Goal: Find specific page/section: Find specific page/section

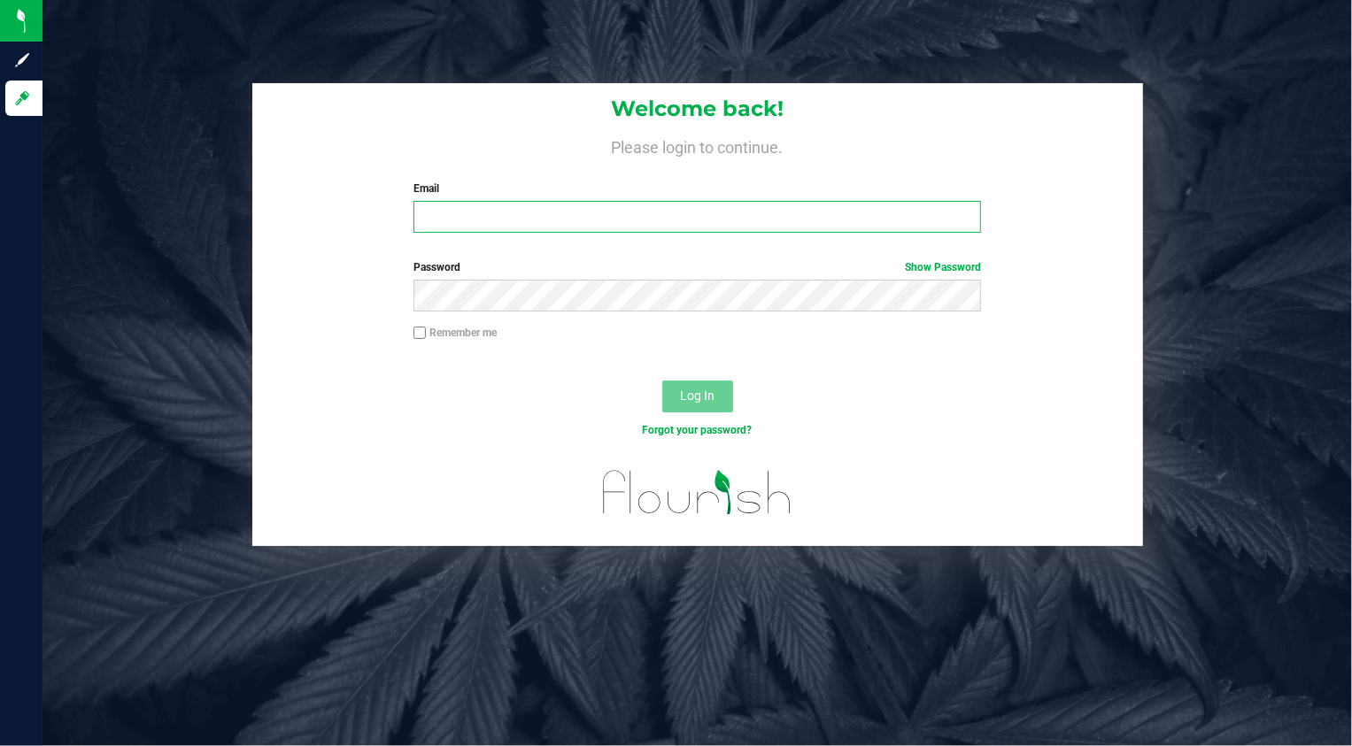
type input "[PERSON_NAME][EMAIL_ADDRESS][DOMAIN_NAME]"
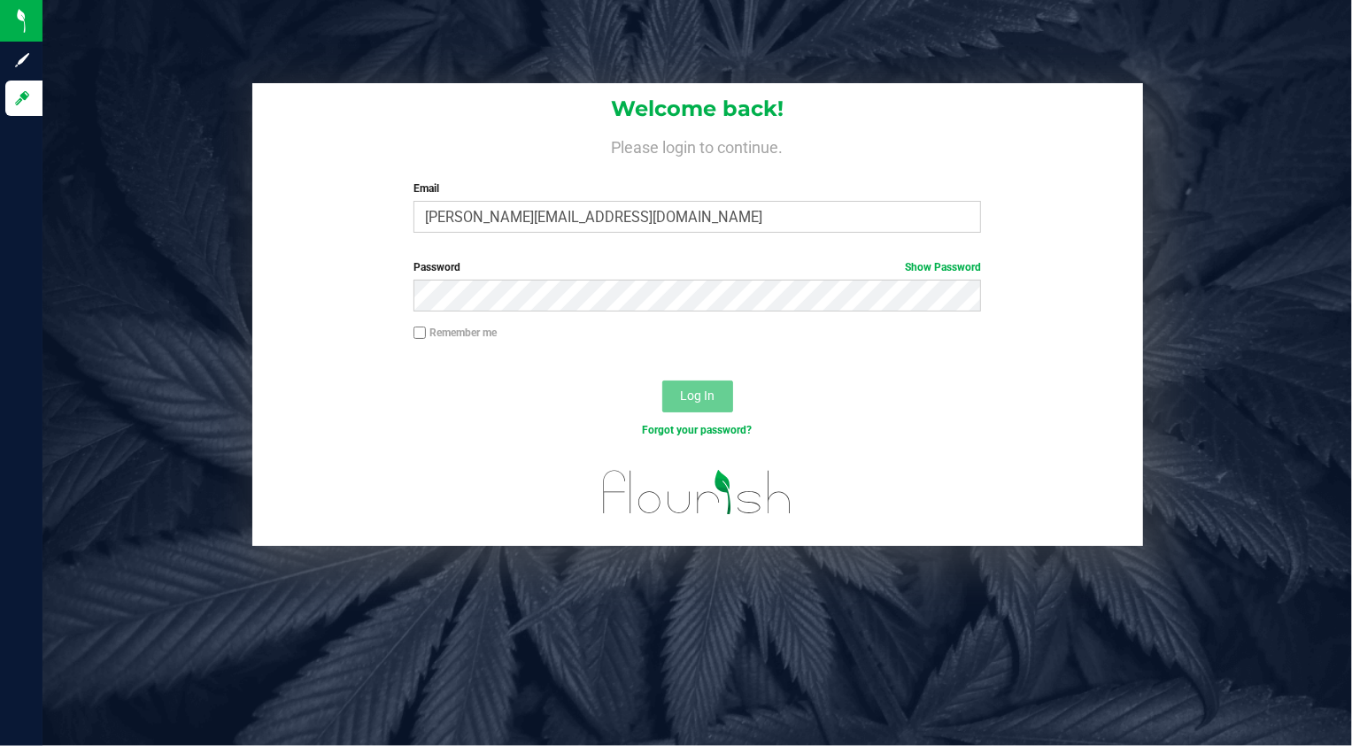
click at [490, 438] on div "Forgot your password?" at bounding box center [697, 444] width 891 height 26
click at [722, 398] on button "Log In" at bounding box center [697, 397] width 71 height 32
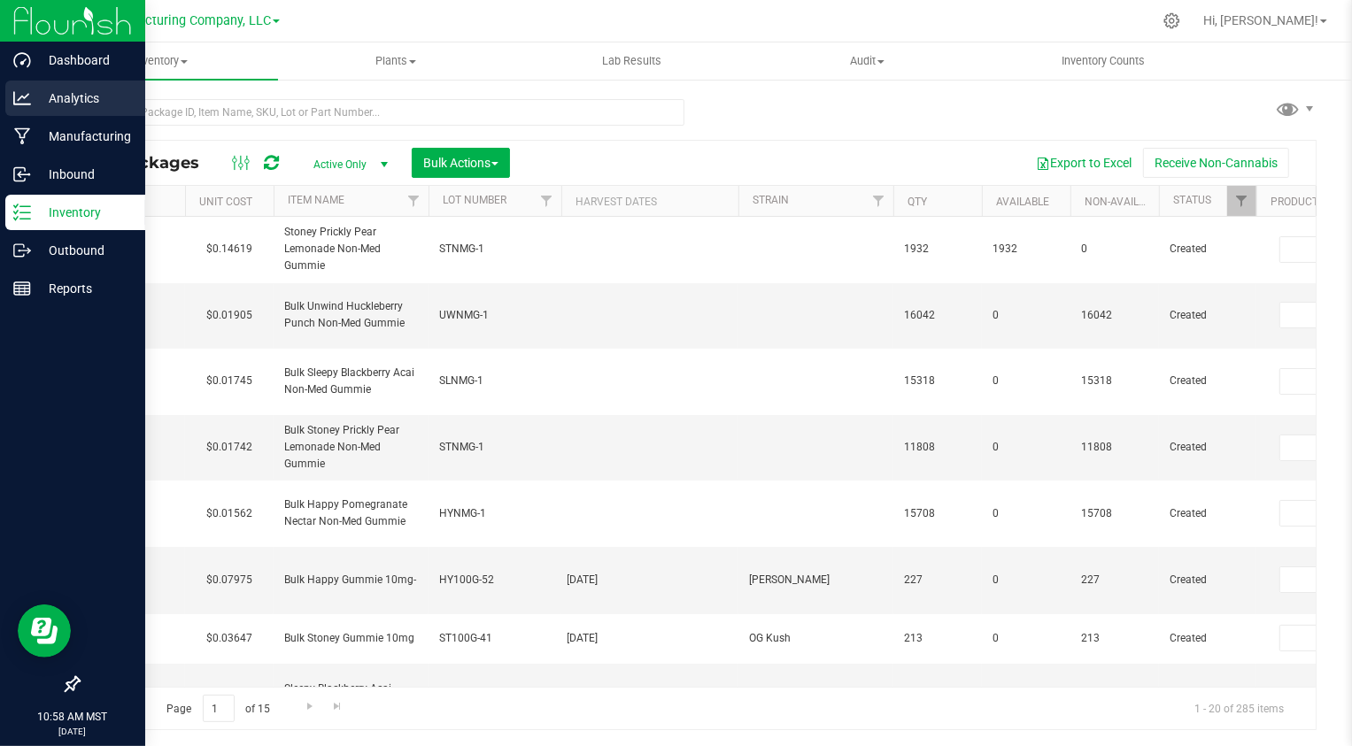
type input "[DATE]"
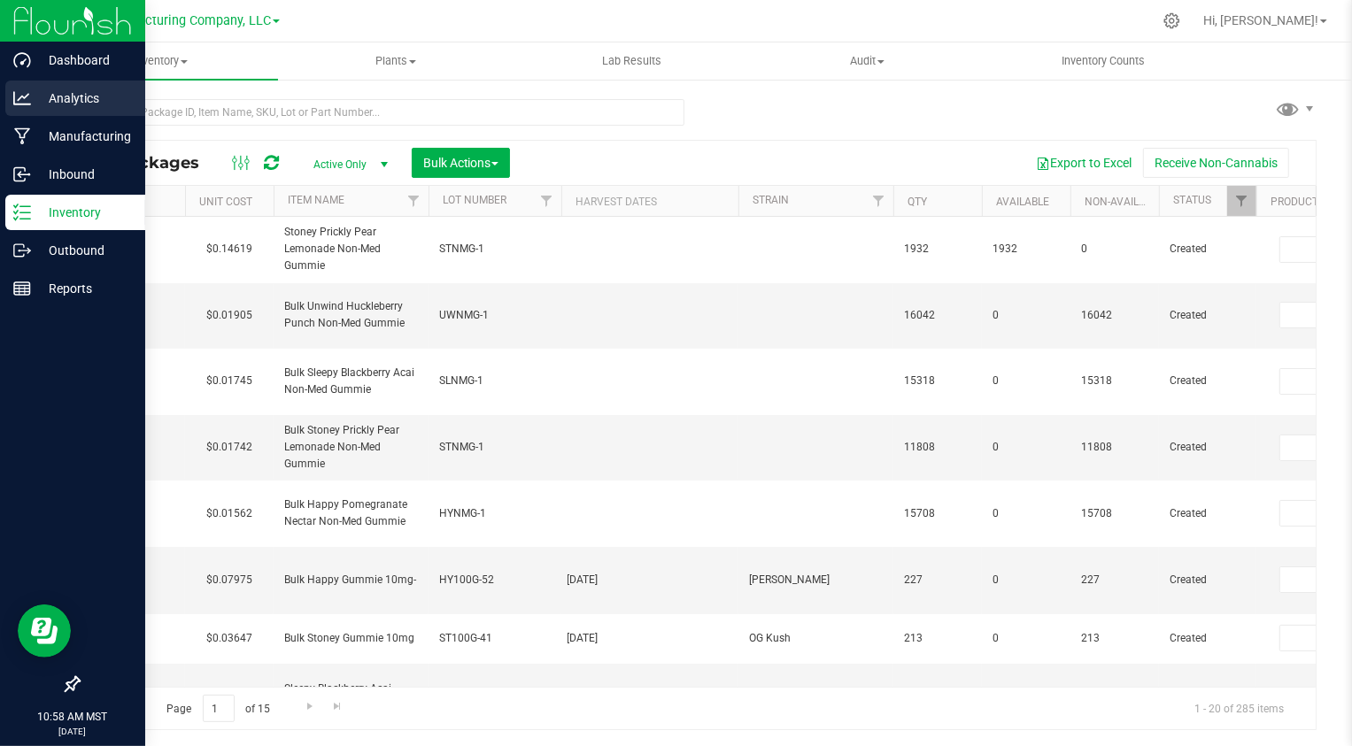
type input "[DATE]"
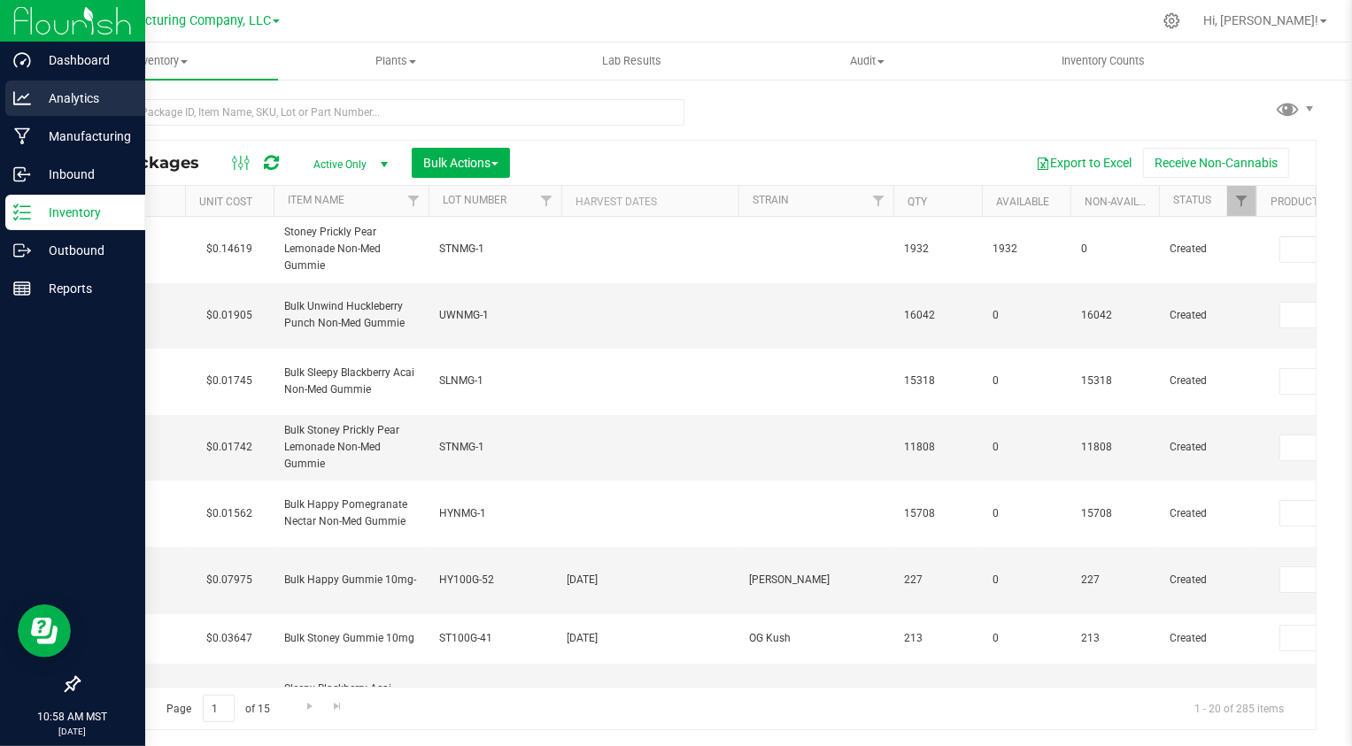
type input "[DATE]"
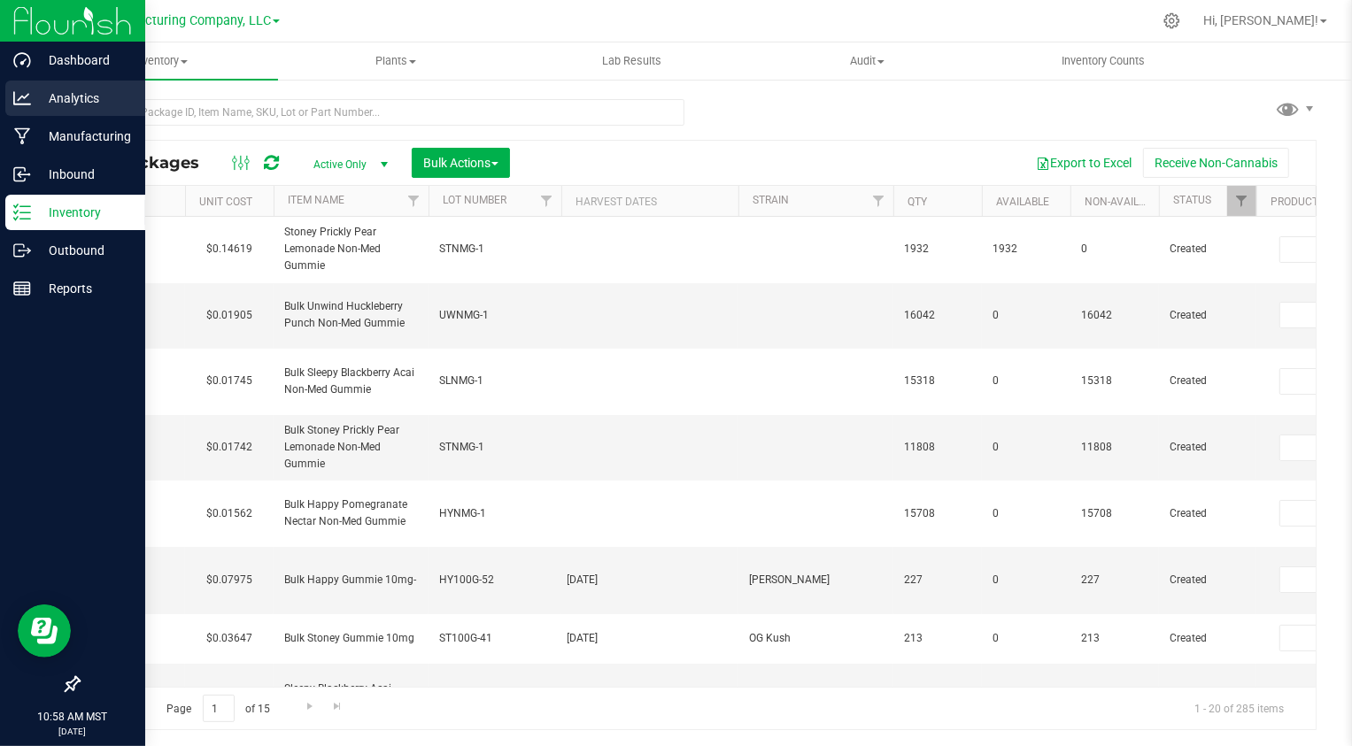
type input "[DATE]"
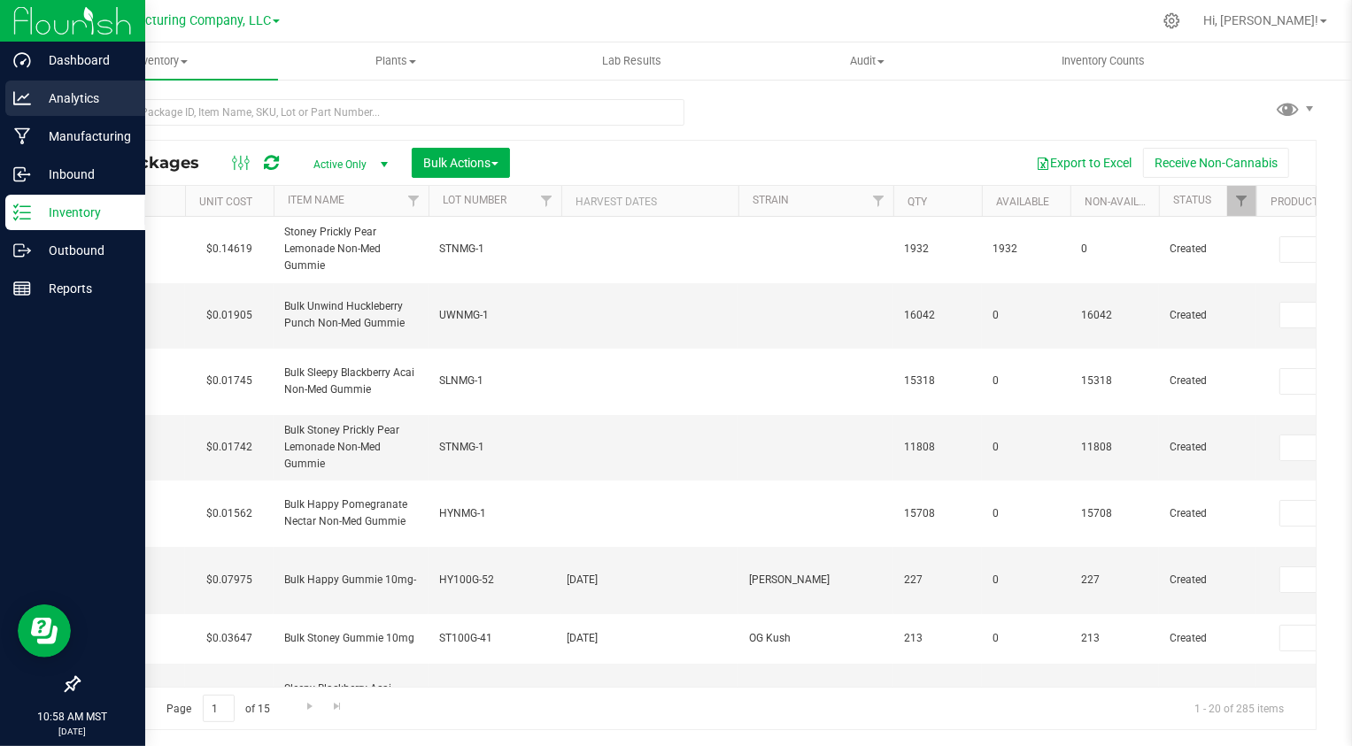
type input "[DATE]"
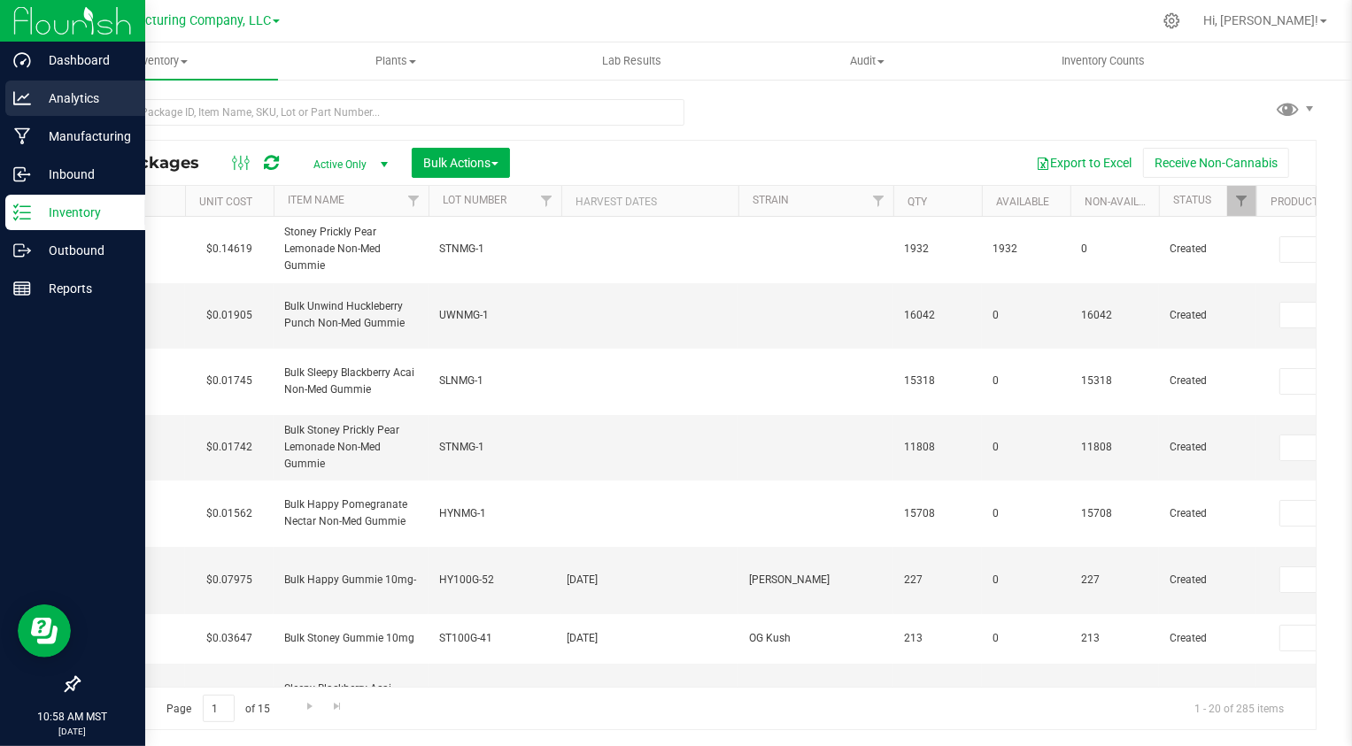
type input "[DATE]"
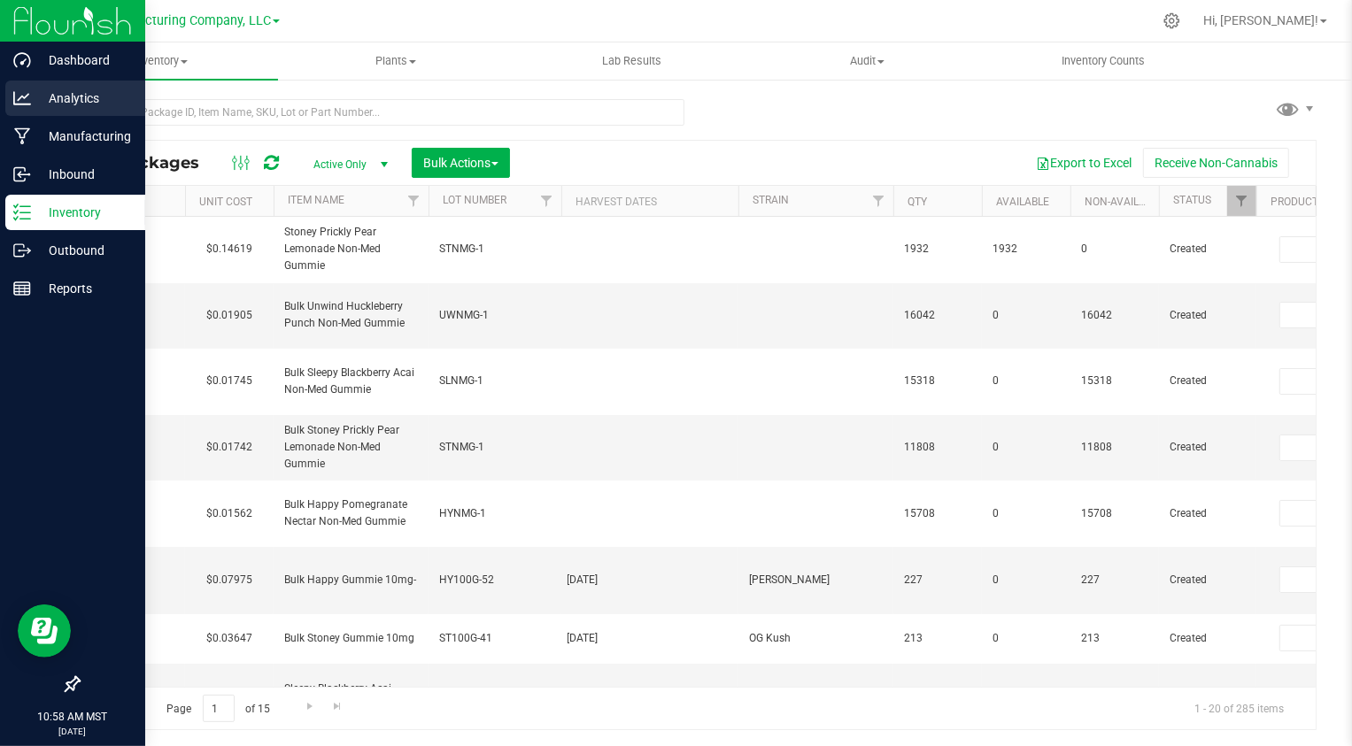
type input "[DATE]"
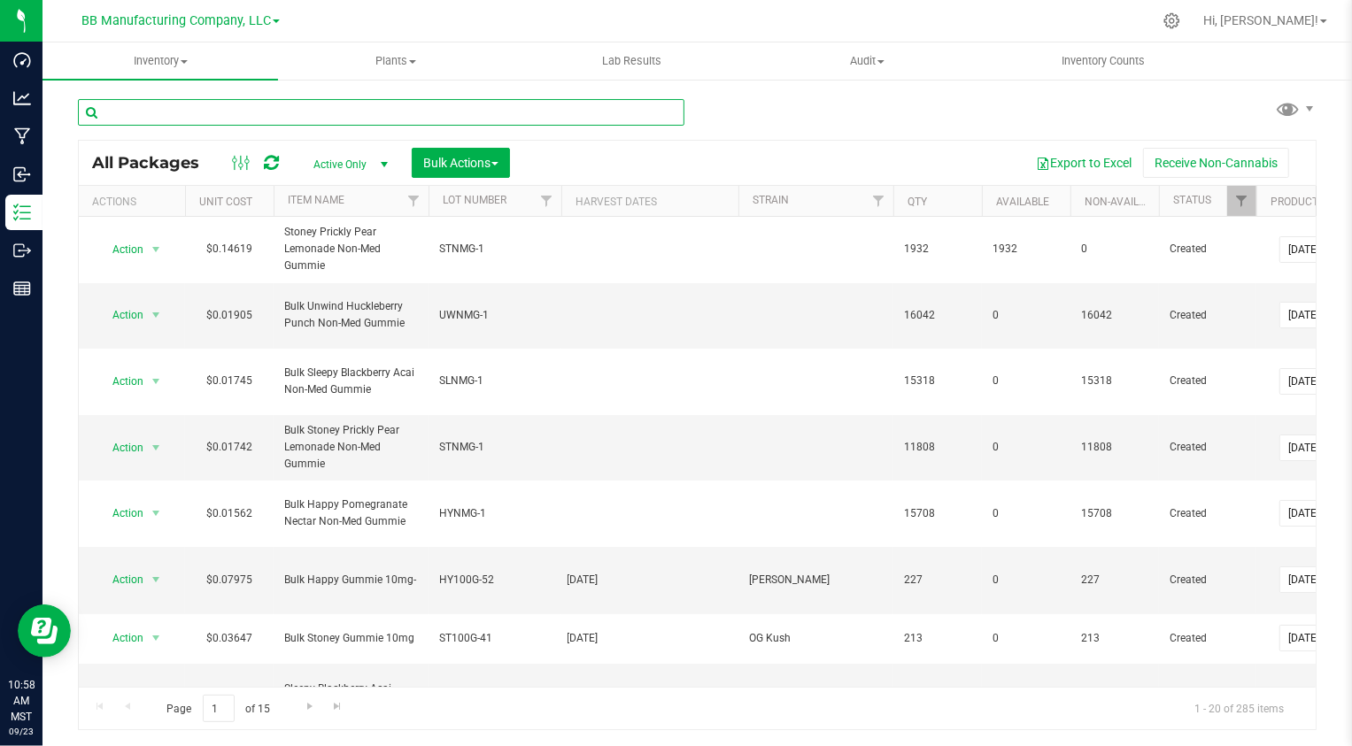
click at [158, 113] on input "text" at bounding box center [381, 112] width 607 height 27
type input "CBD"
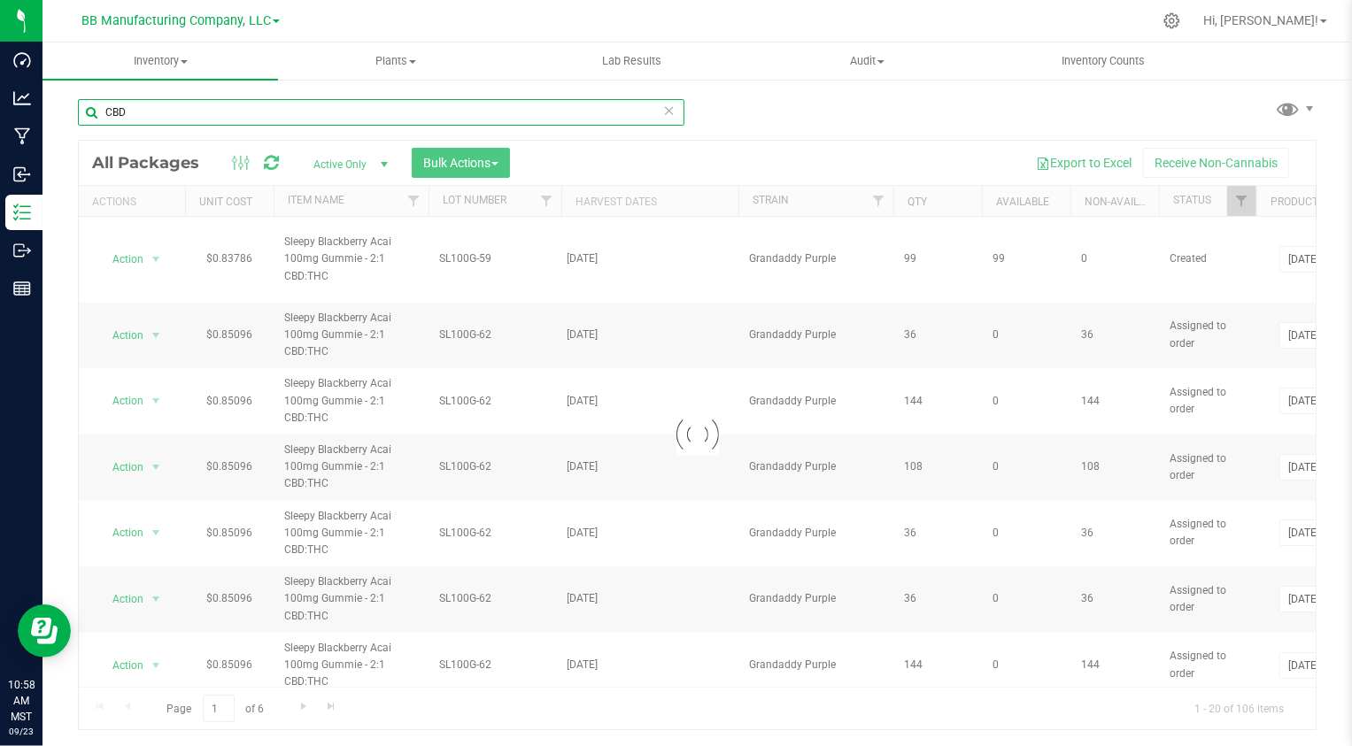
click at [117, 108] on input "CBD" at bounding box center [381, 112] width 607 height 27
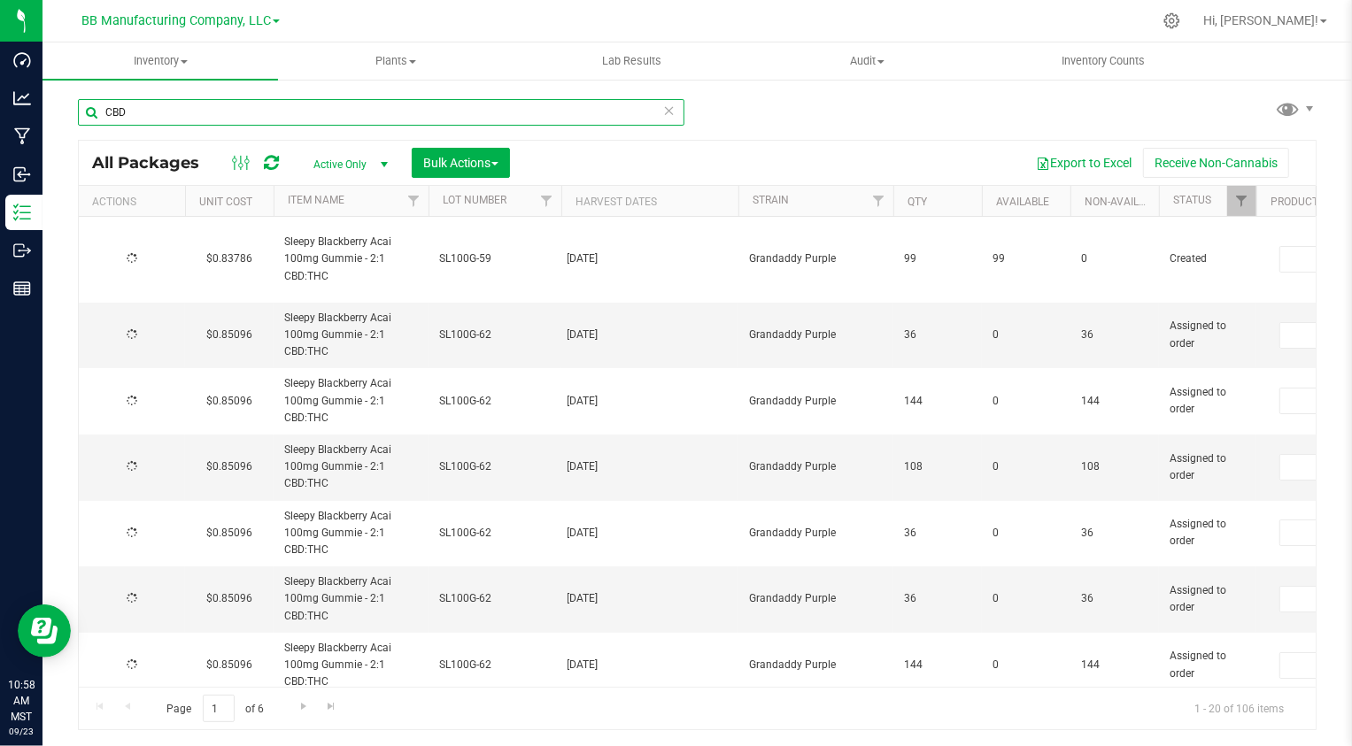
type input "[DATE]"
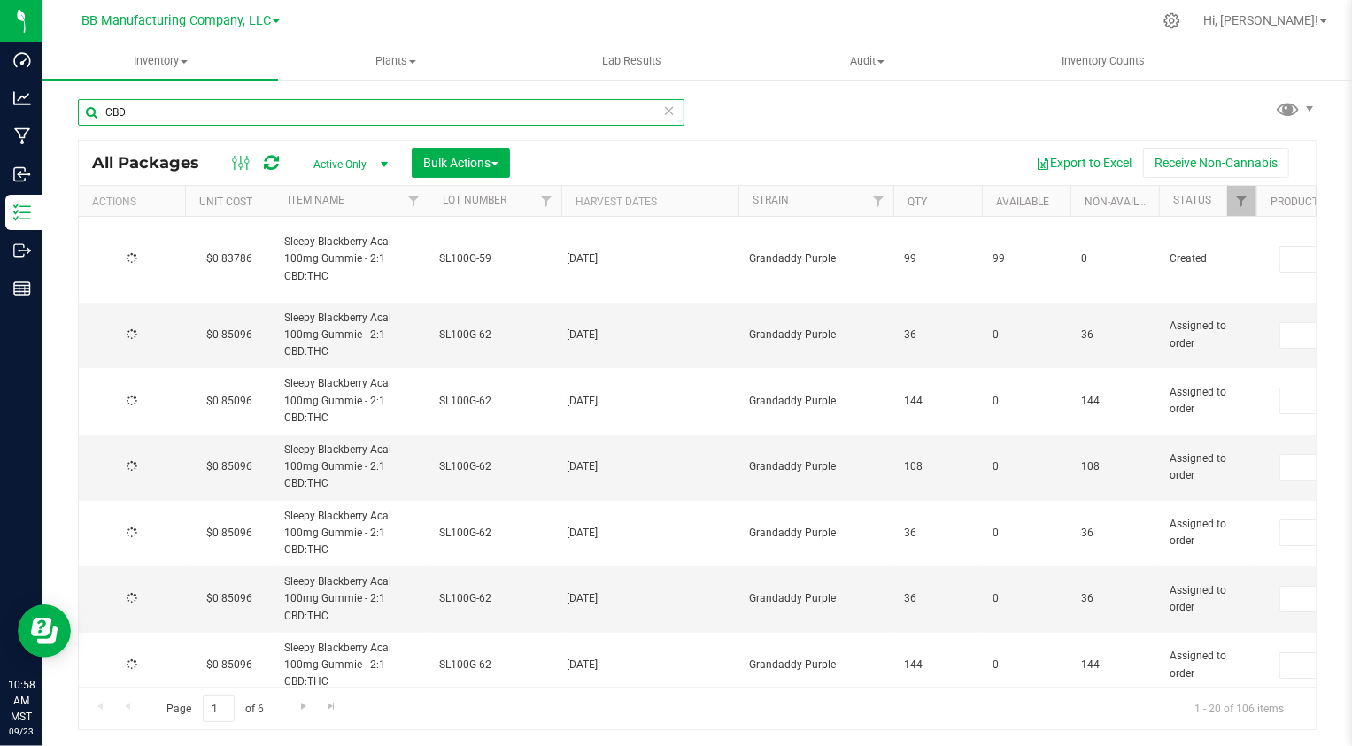
type input "[DATE]"
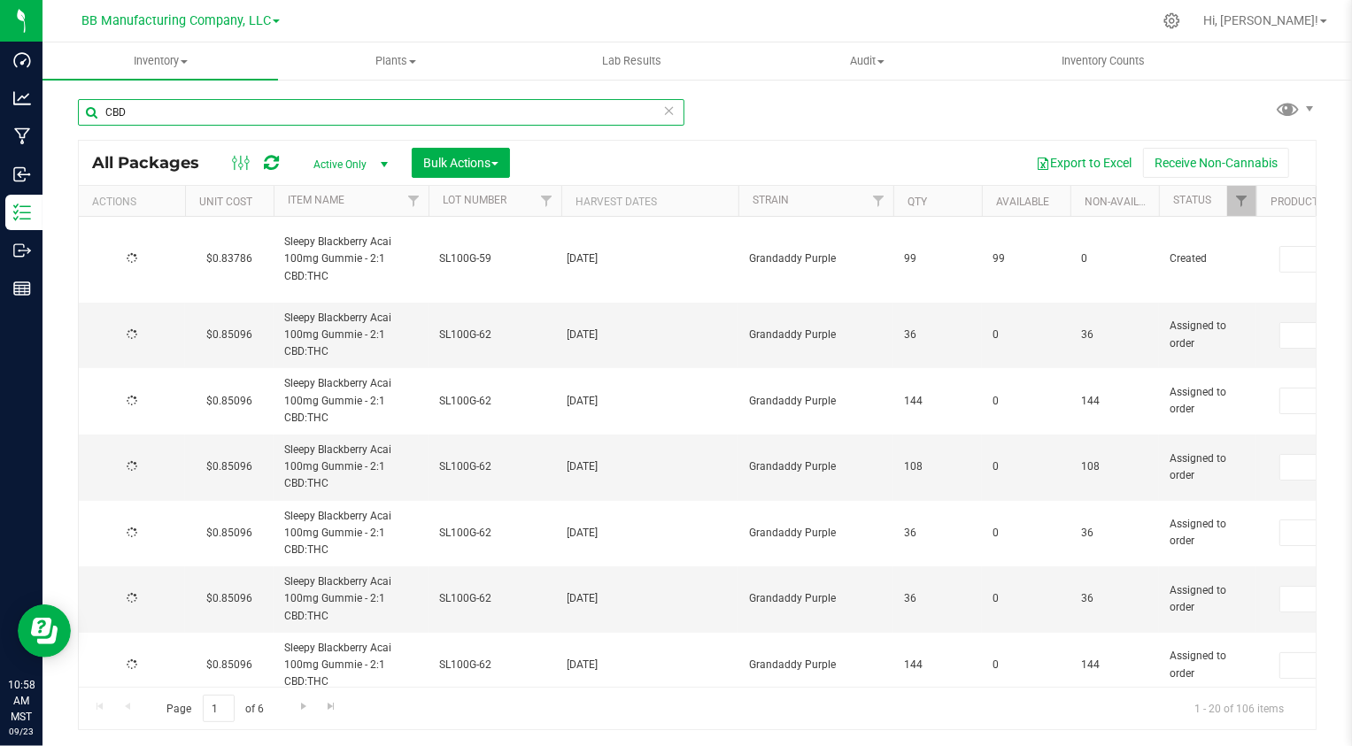
type input "[DATE]"
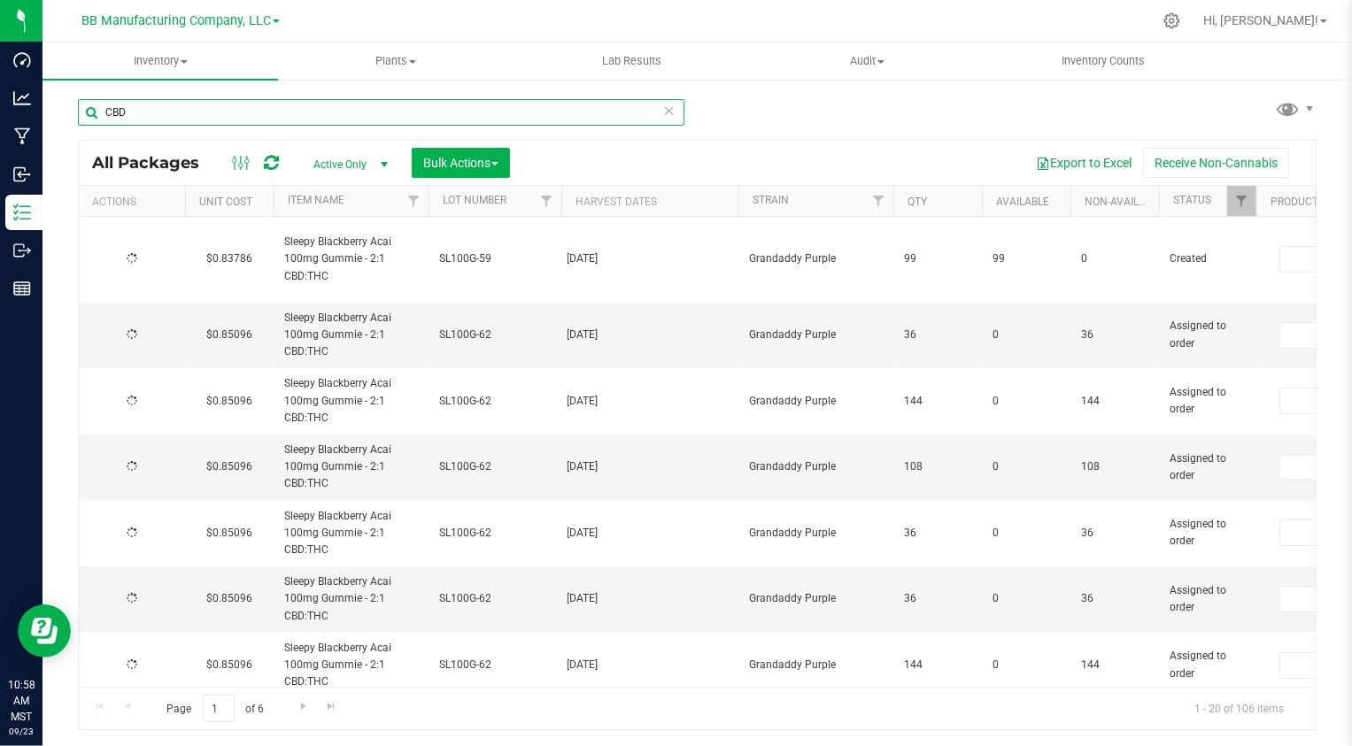
type input "[DATE]"
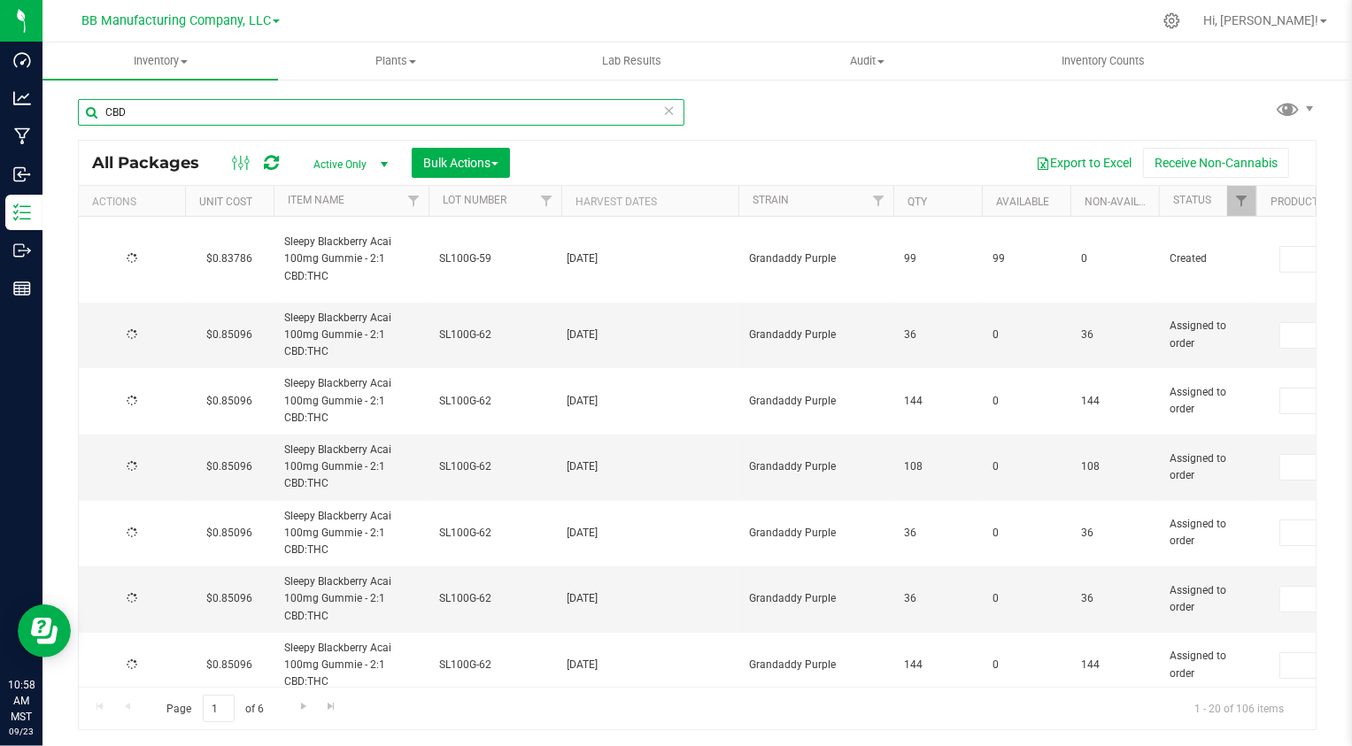
type input "[DATE]"
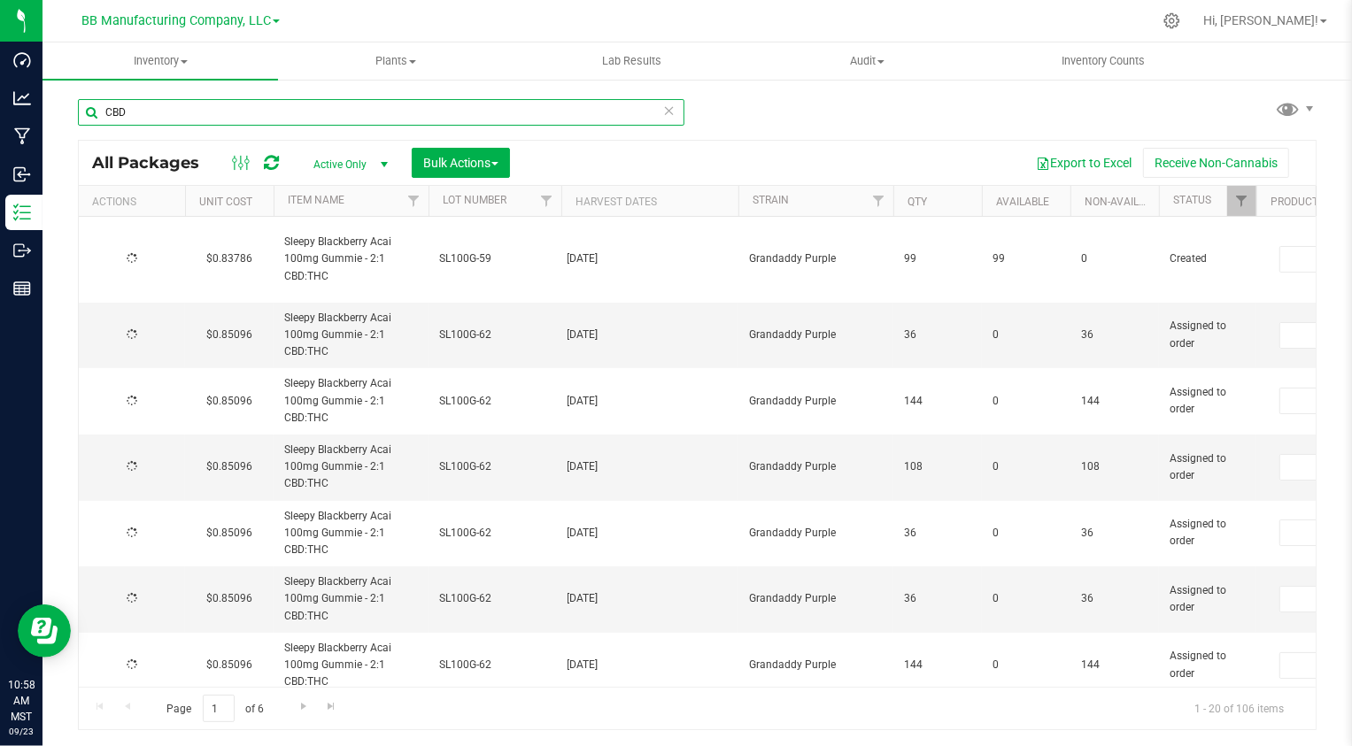
type input "[DATE]"
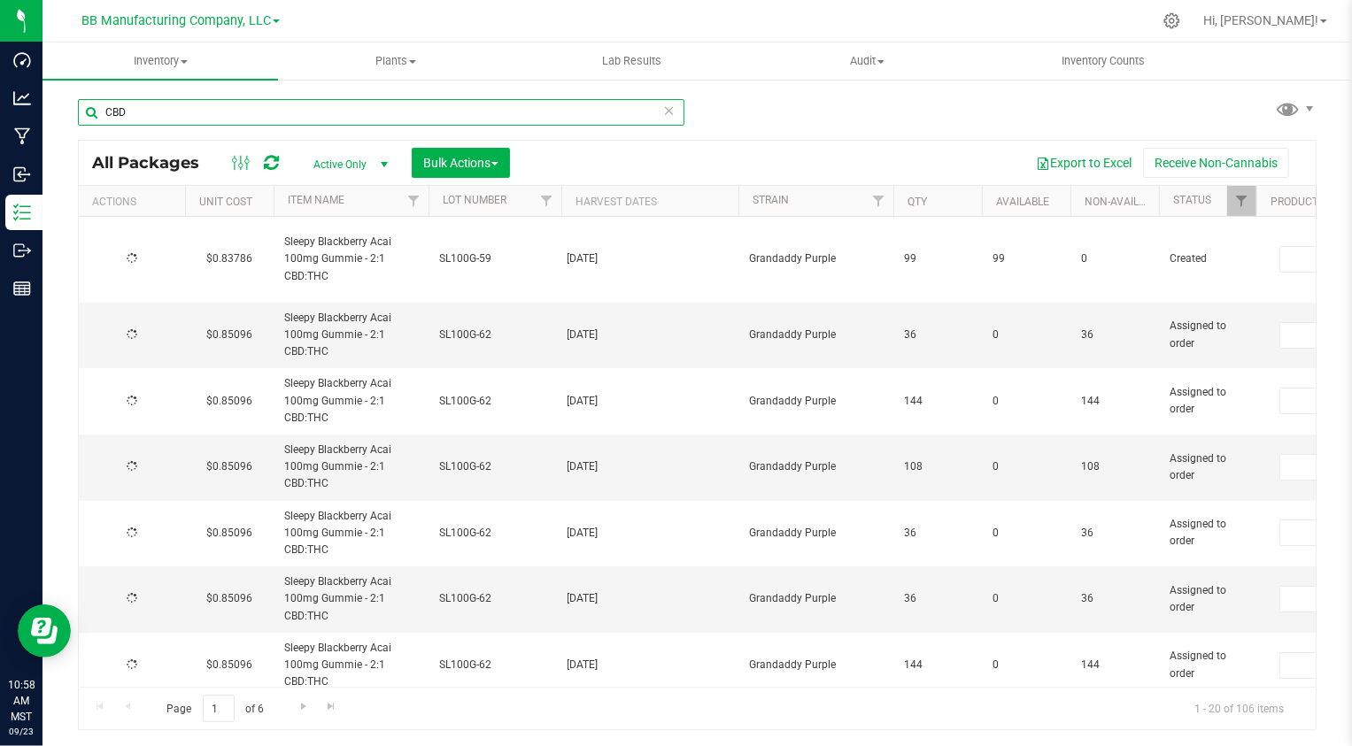
type input "[DATE]"
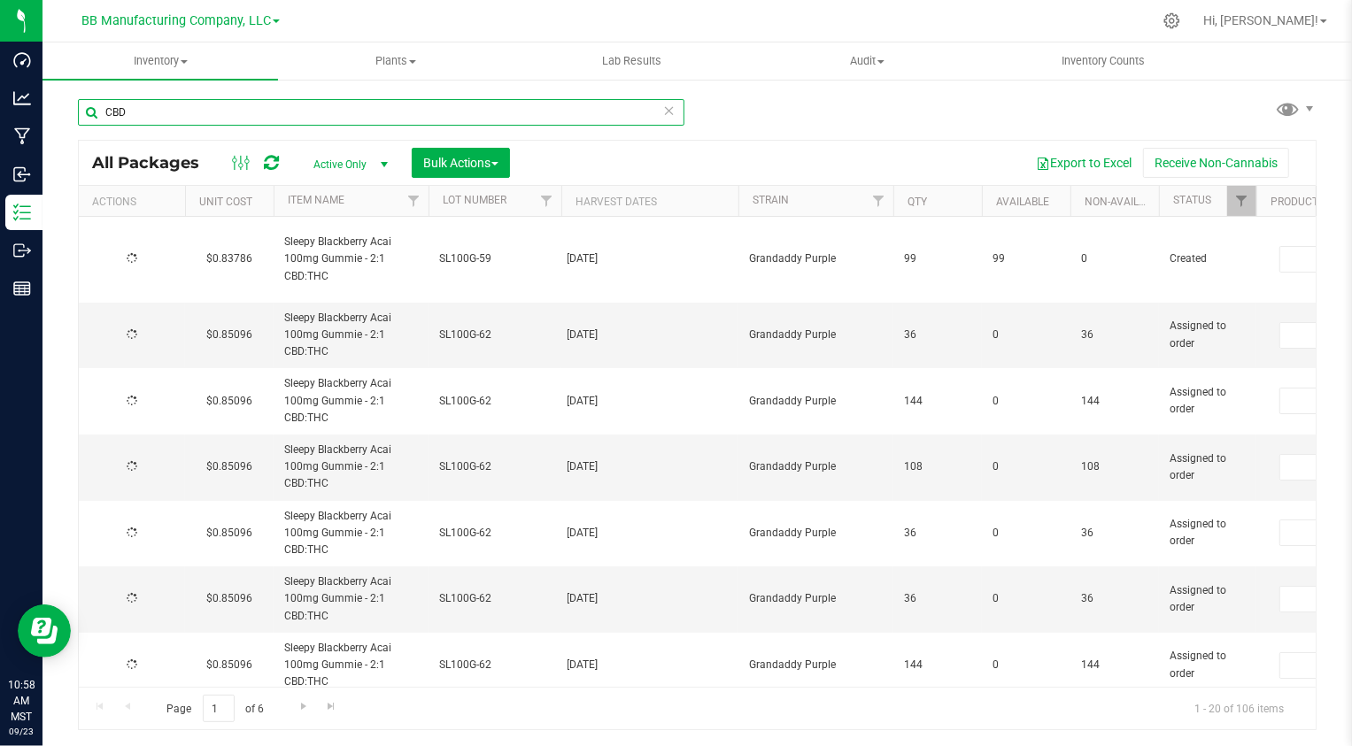
type input "[DATE]"
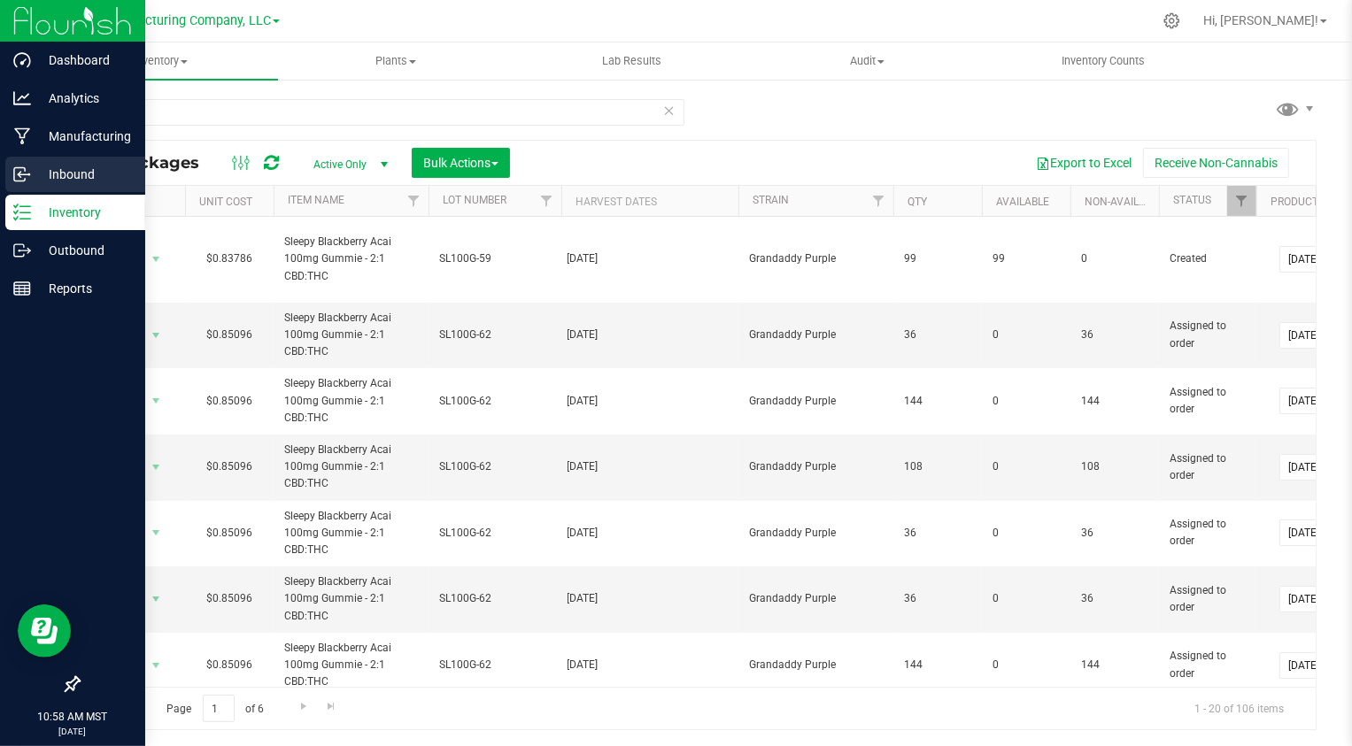
click at [37, 176] on p "Inbound" at bounding box center [84, 174] width 106 height 21
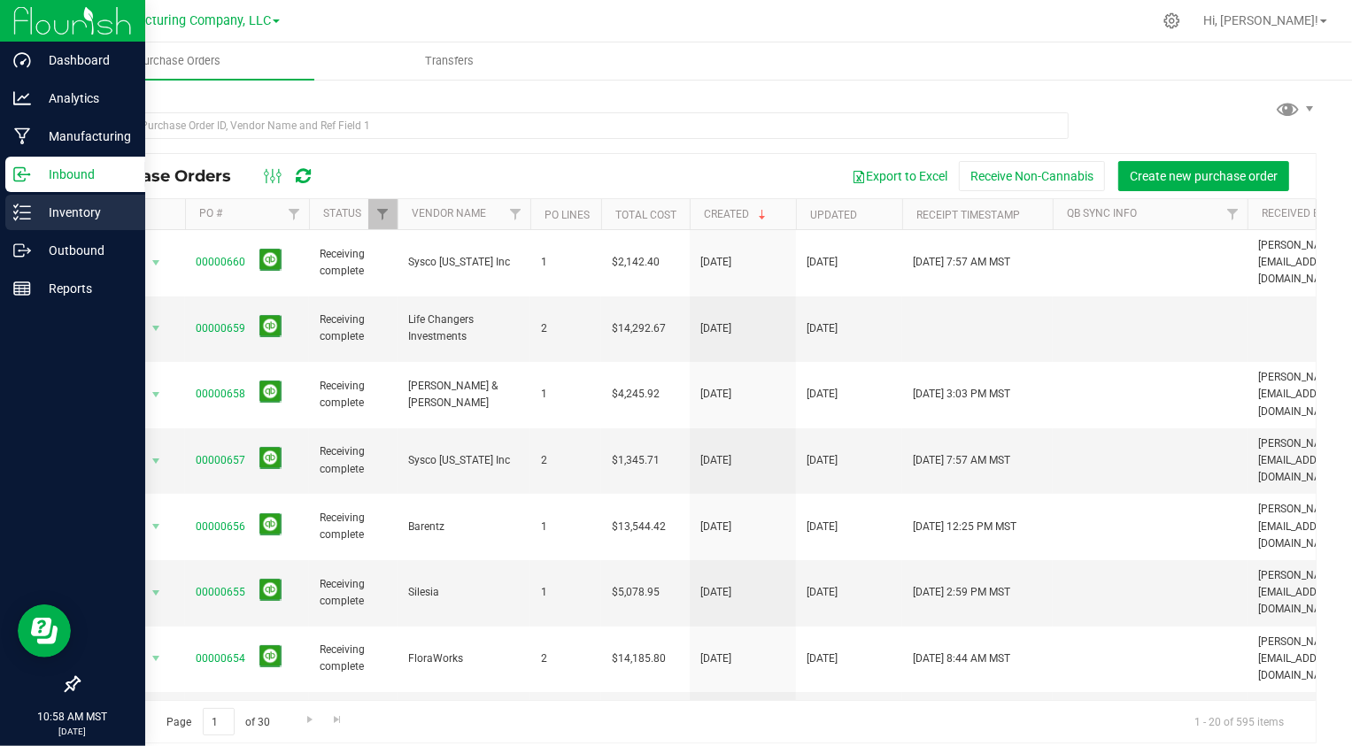
click at [32, 205] on p "Inventory" at bounding box center [84, 212] width 106 height 21
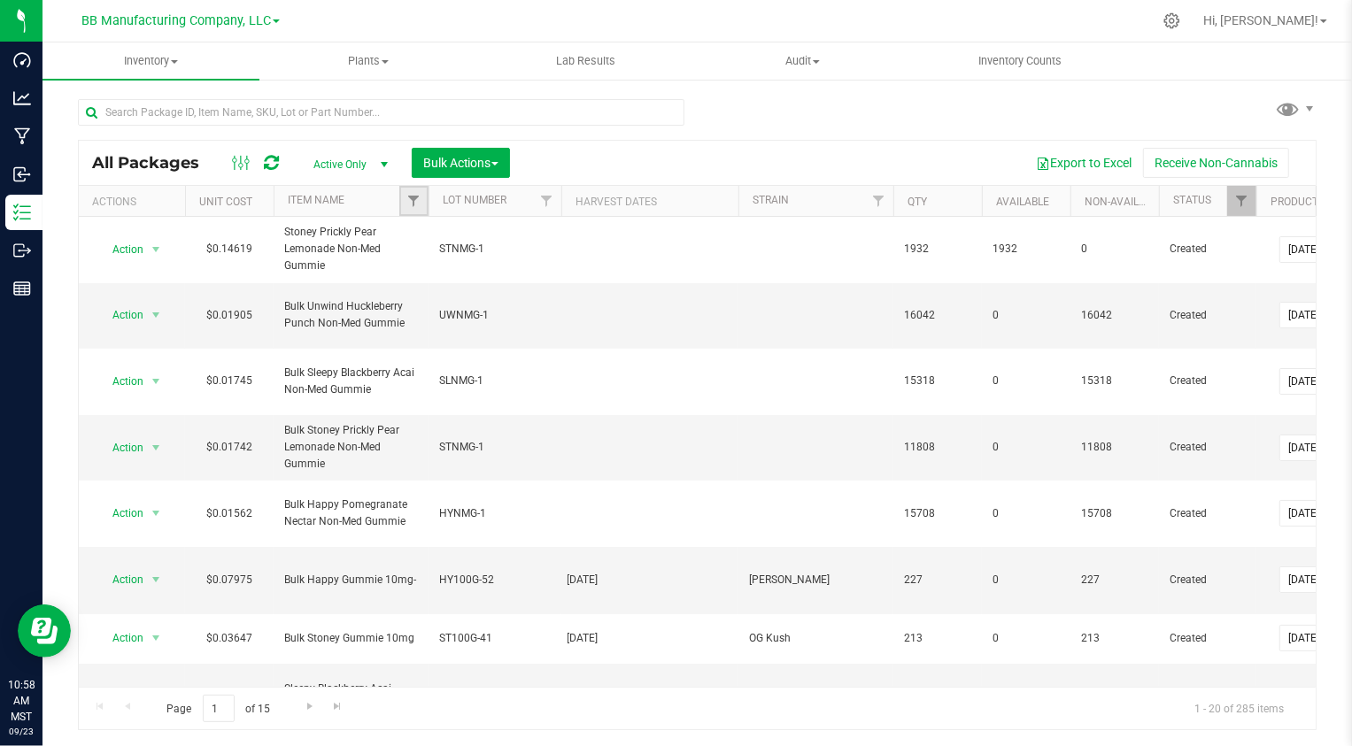
click at [421, 194] on link "Filter" at bounding box center [413, 201] width 29 height 30
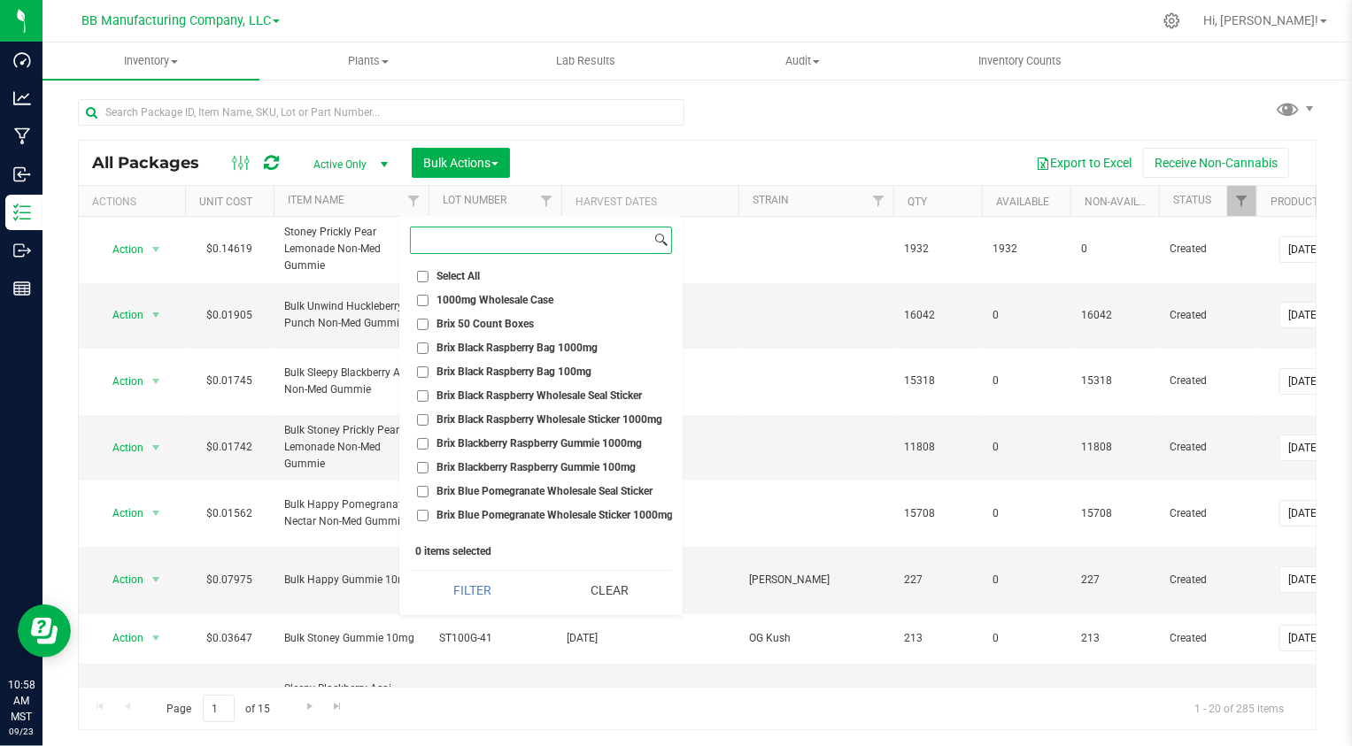
click at [464, 242] on input at bounding box center [531, 241] width 240 height 26
paste input "CBD"
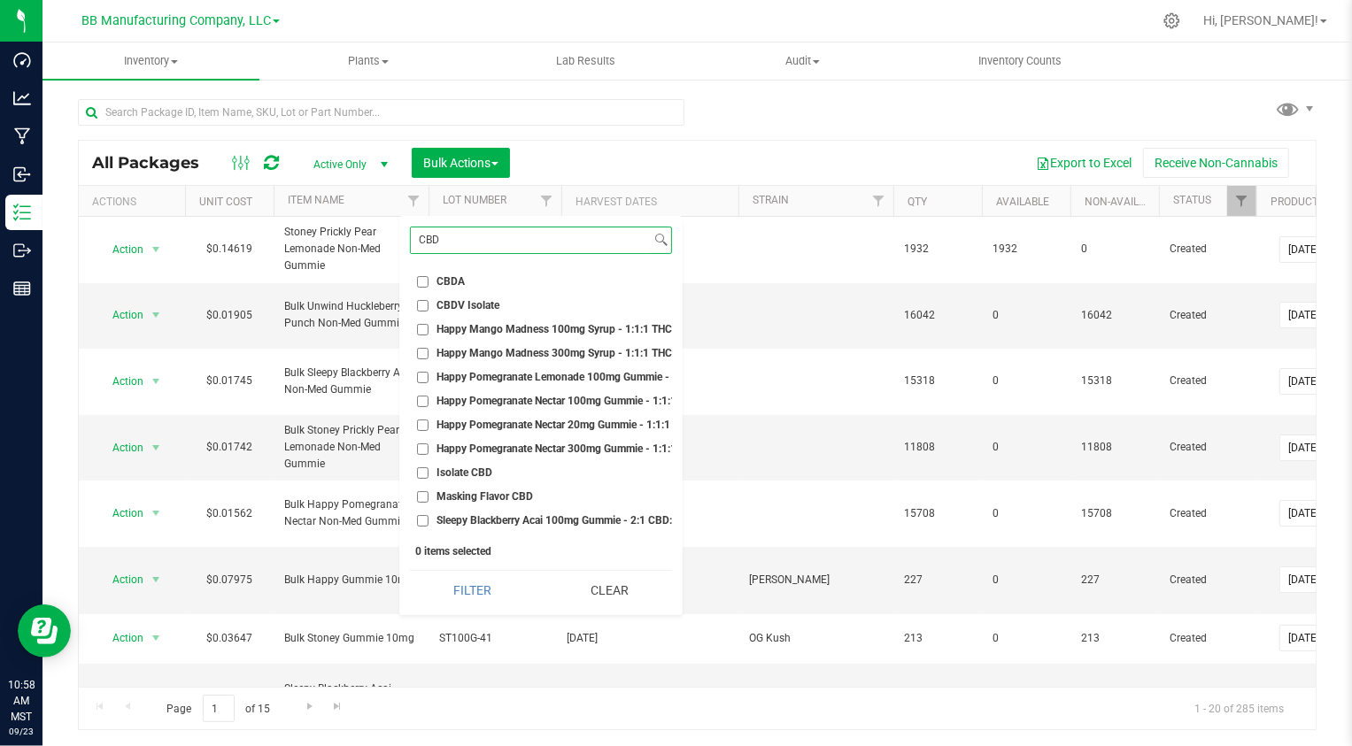
type input "CBD"
click at [420, 472] on input "Isolate CBD" at bounding box center [423, 474] width 12 height 12
checkbox input "true"
click at [465, 593] on button "Filter" at bounding box center [472, 590] width 125 height 39
